Goal: Task Accomplishment & Management: Use online tool/utility

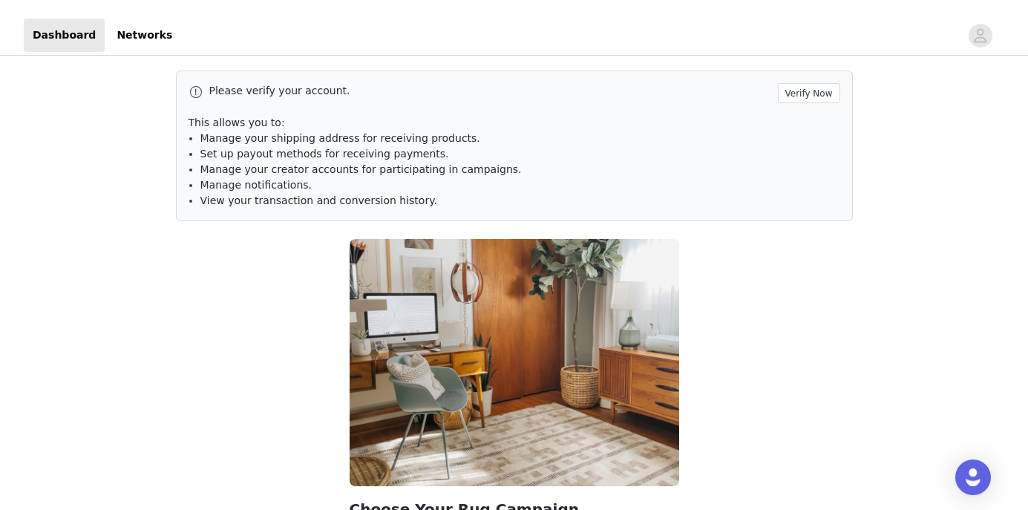
scroll to position [105, 0]
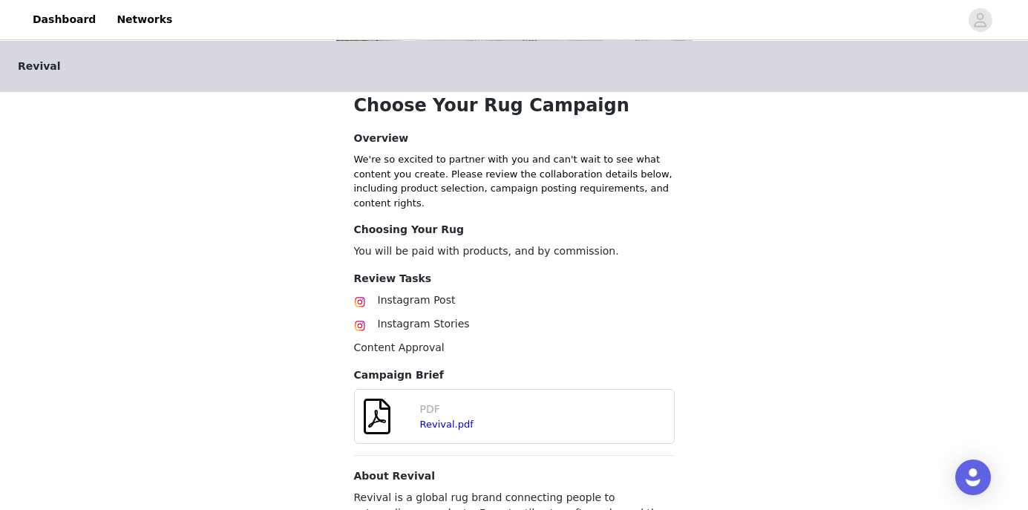
scroll to position [400, 0]
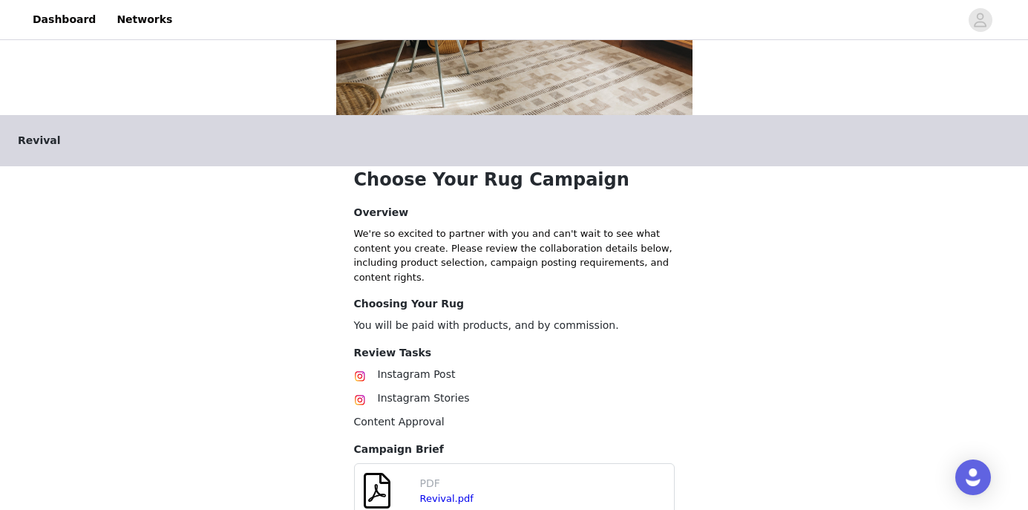
scroll to position [395, 0]
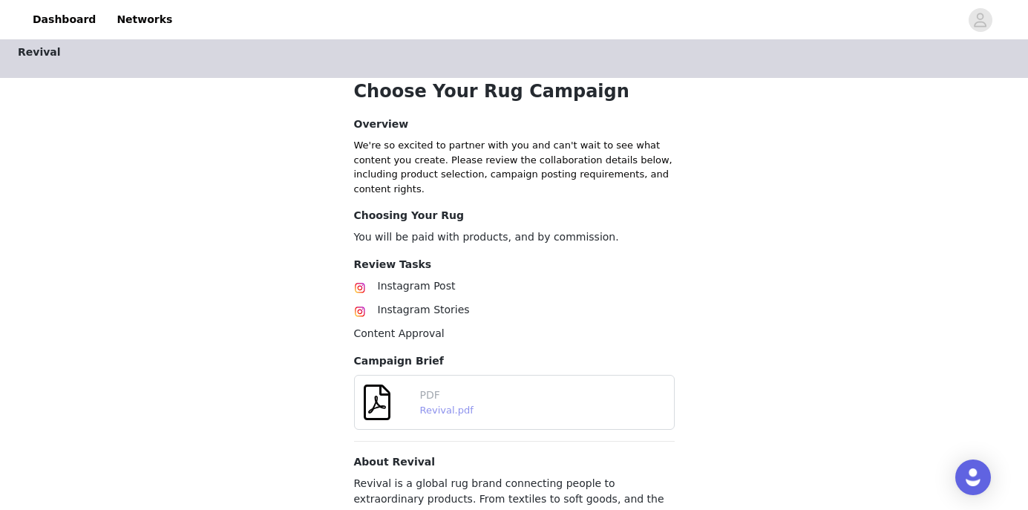
click at [451, 405] on link "Revival.pdf" at bounding box center [446, 410] width 53 height 11
click at [354, 282] on img at bounding box center [360, 288] width 12 height 12
click at [403, 304] on span "Instagram Stories" at bounding box center [424, 310] width 92 height 12
click at [402, 327] on span "Content Approval" at bounding box center [399, 333] width 91 height 12
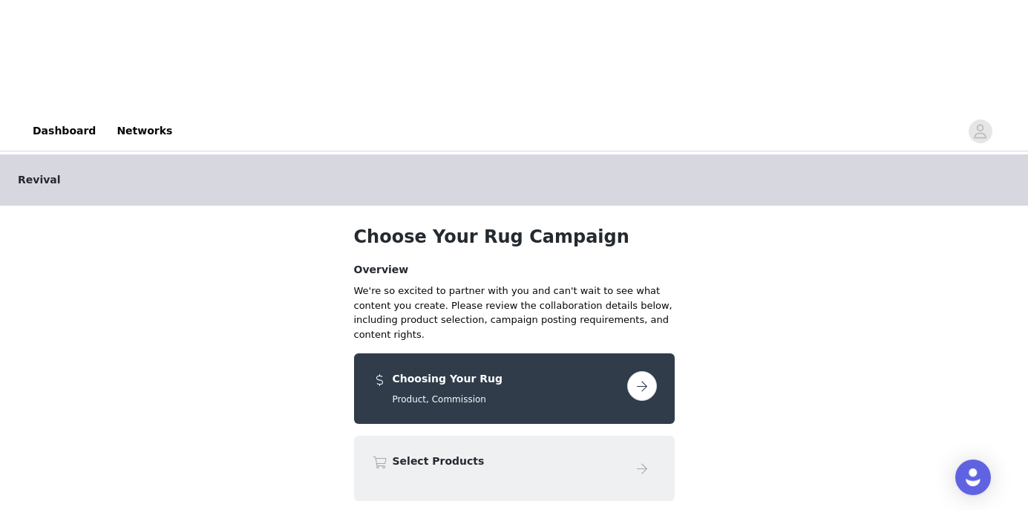
click at [639, 371] on button "button" at bounding box center [642, 386] width 30 height 30
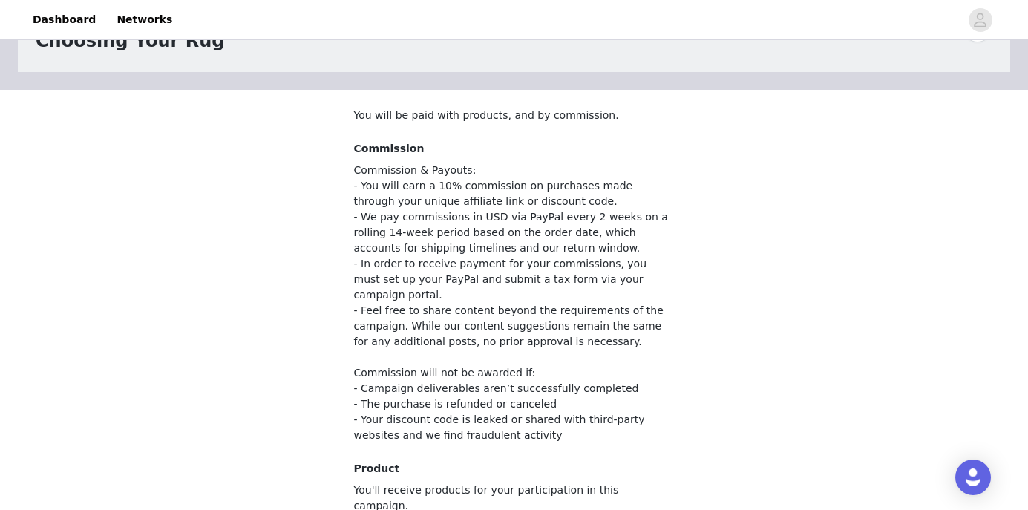
scroll to position [180, 0]
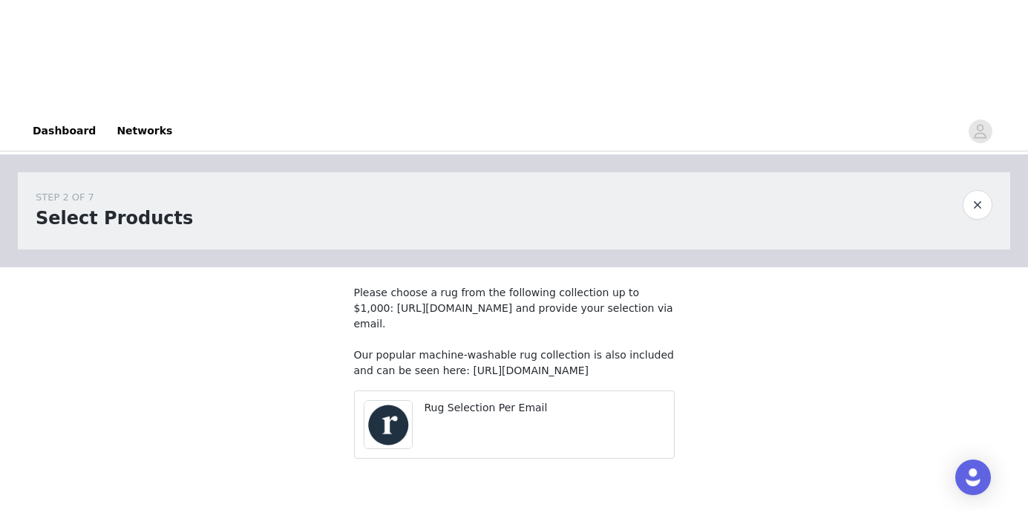
click at [515, 285] on p "Please choose a rug from the following collection up to $1,000: [URL][DOMAIN_NA…" at bounding box center [514, 332] width 321 height 94
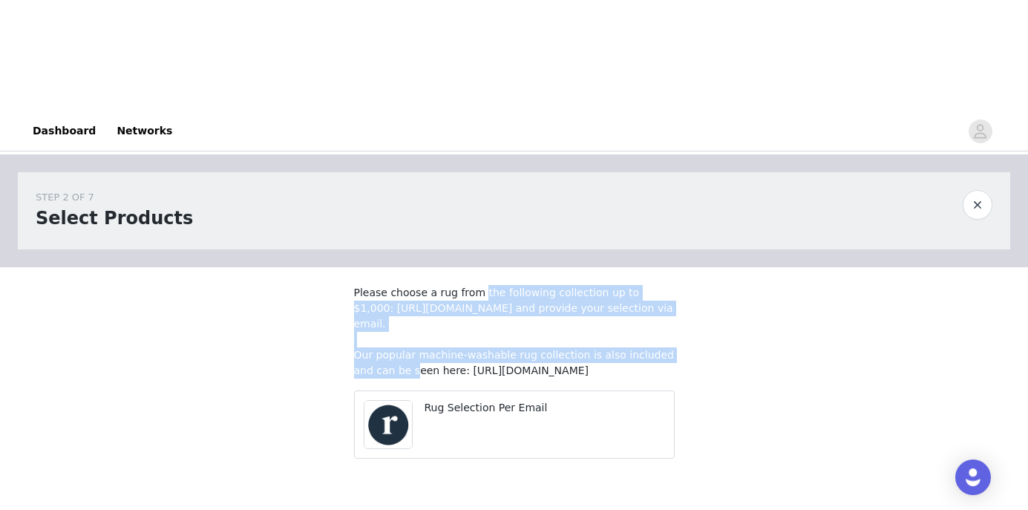
click at [515, 285] on p "Please choose a rug from the following collection up to $1,000: [URL][DOMAIN_NA…" at bounding box center [514, 332] width 321 height 94
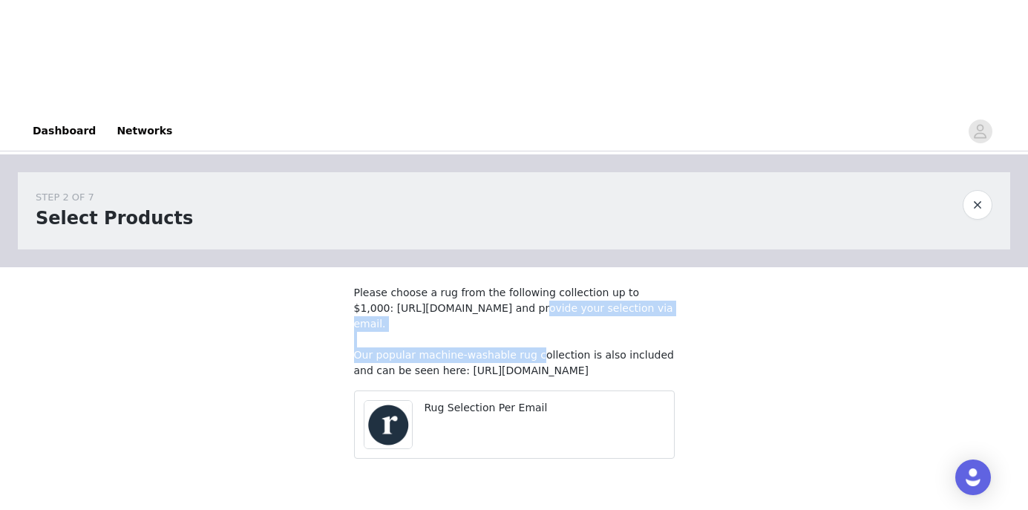
drag, startPoint x: 398, startPoint y: 231, endPoint x: 348, endPoint y: 218, distance: 51.5
click at [348, 267] on section "Please choose a rug from the following collection up to $1,000: [URL][DOMAIN_NA…" at bounding box center [514, 377] width 356 height 221
copy p "[URL][DOMAIN_NAME]"
